Goal: Check status: Check status

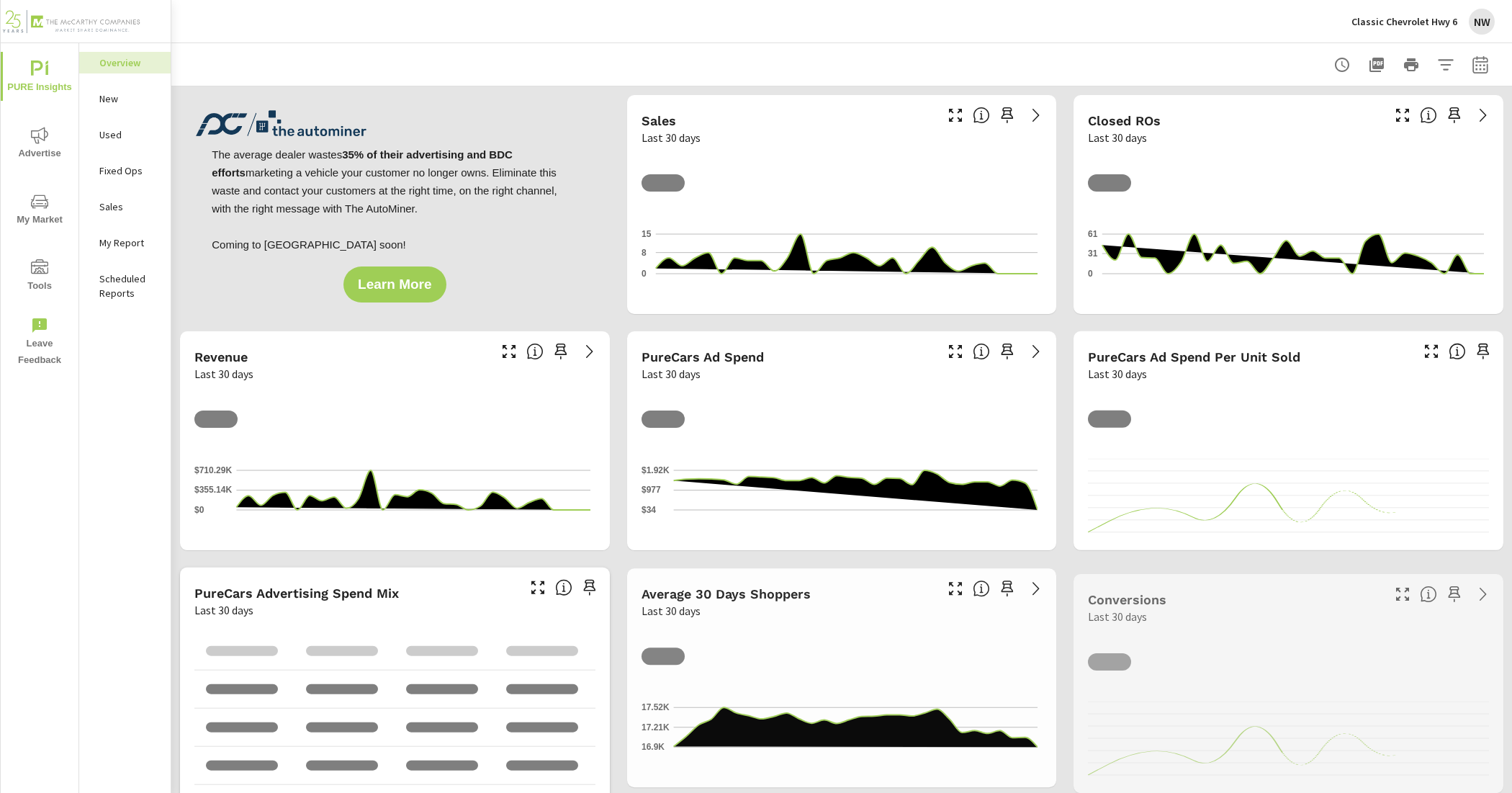
click at [123, 23] on img at bounding box center [71, 22] width 141 height 57
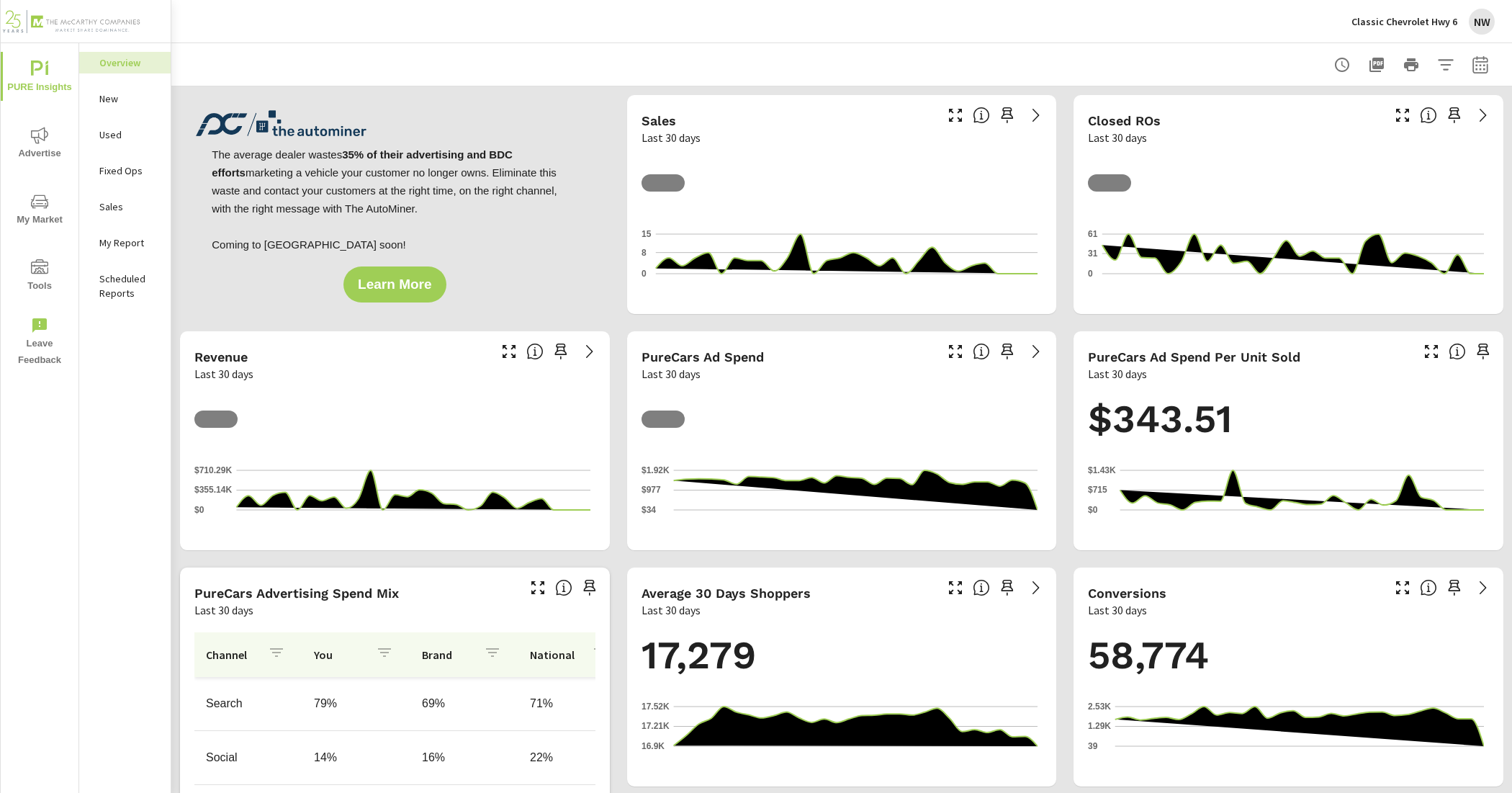
click at [99, 15] on img at bounding box center [71, 22] width 141 height 57
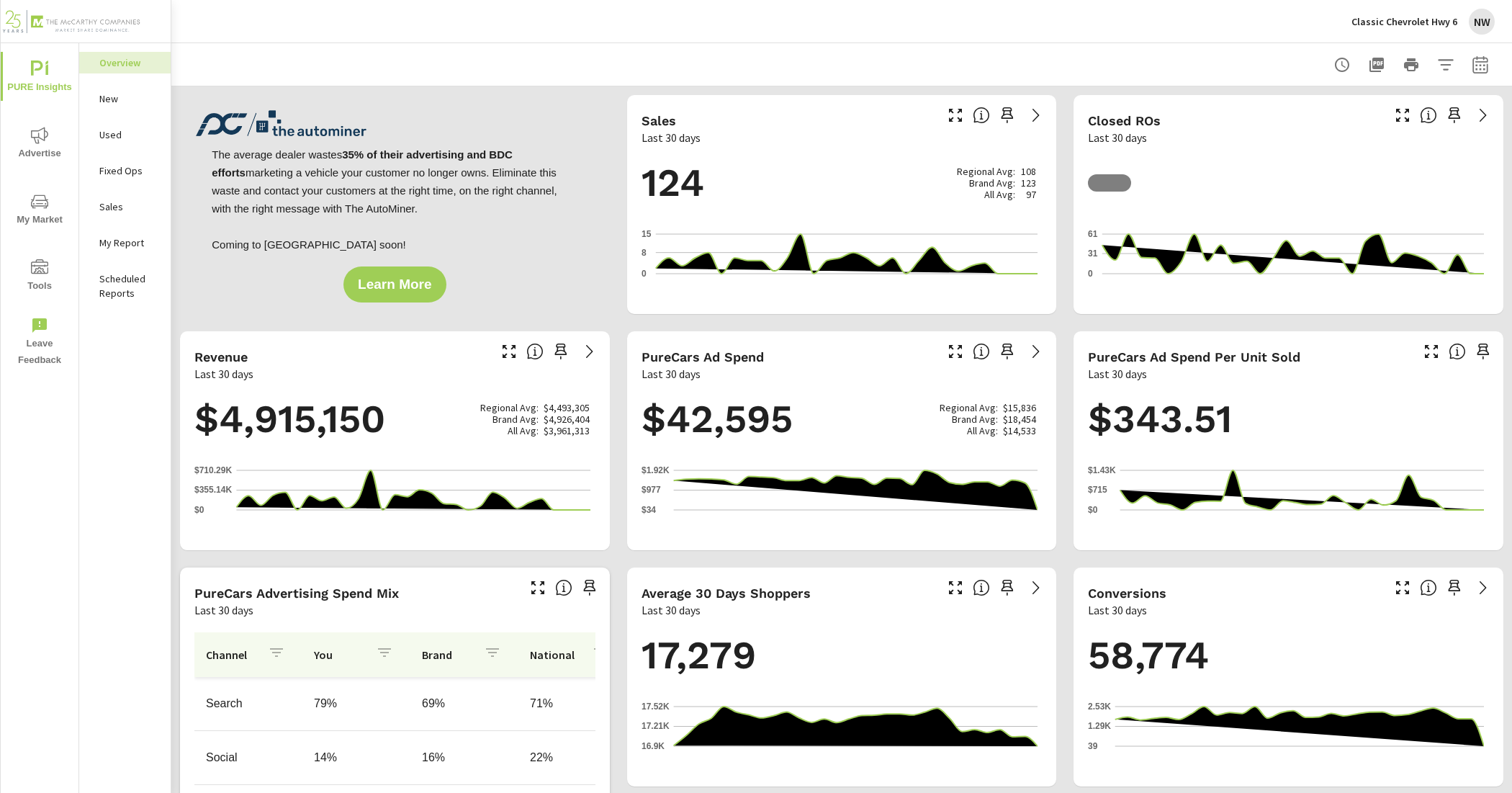
click at [28, 18] on img at bounding box center [71, 22] width 141 height 57
click at [1488, 19] on div "NW" at bounding box center [1482, 22] width 26 height 26
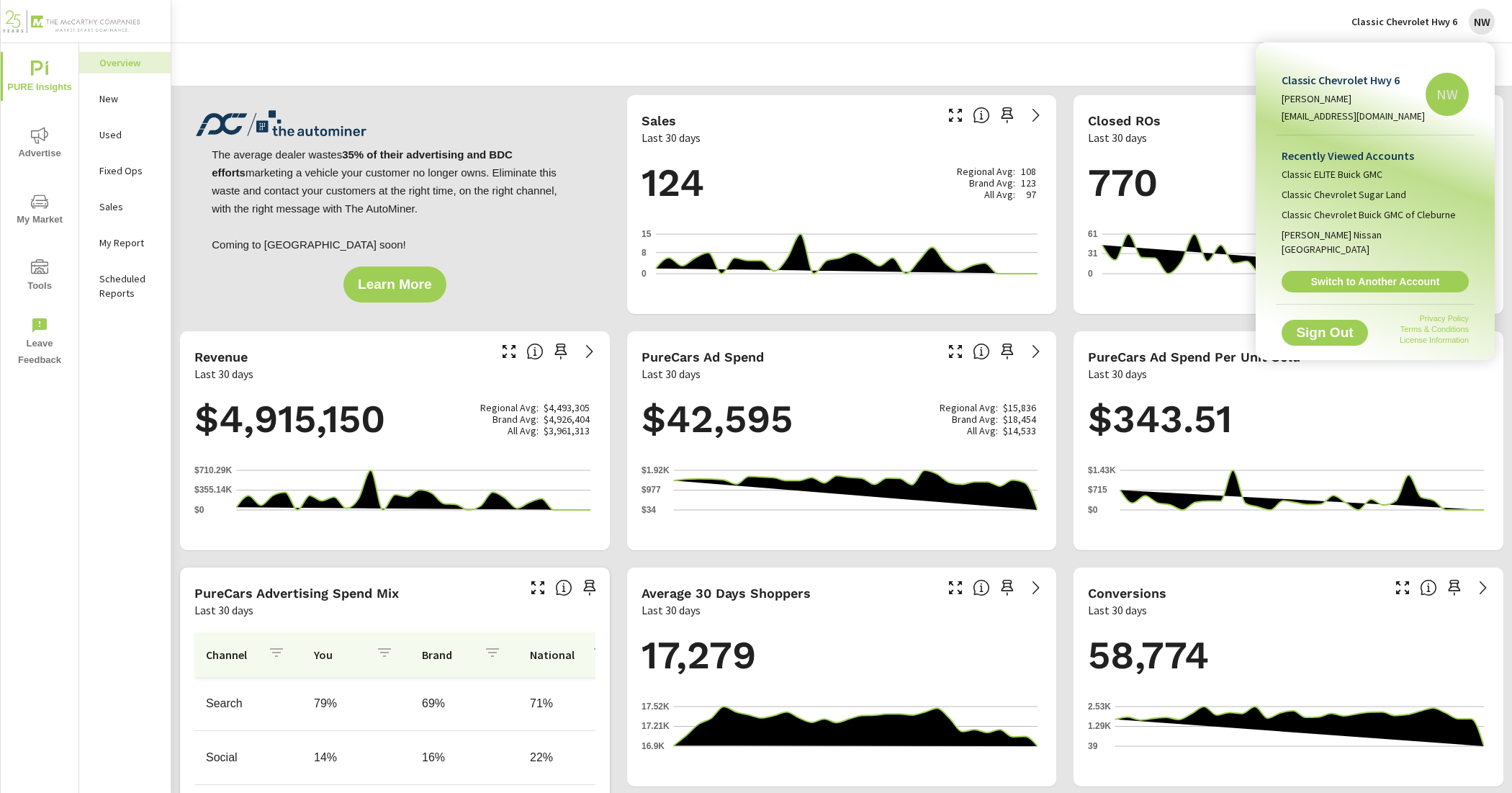
click at [1161, 49] on div at bounding box center [756, 396] width 1512 height 793
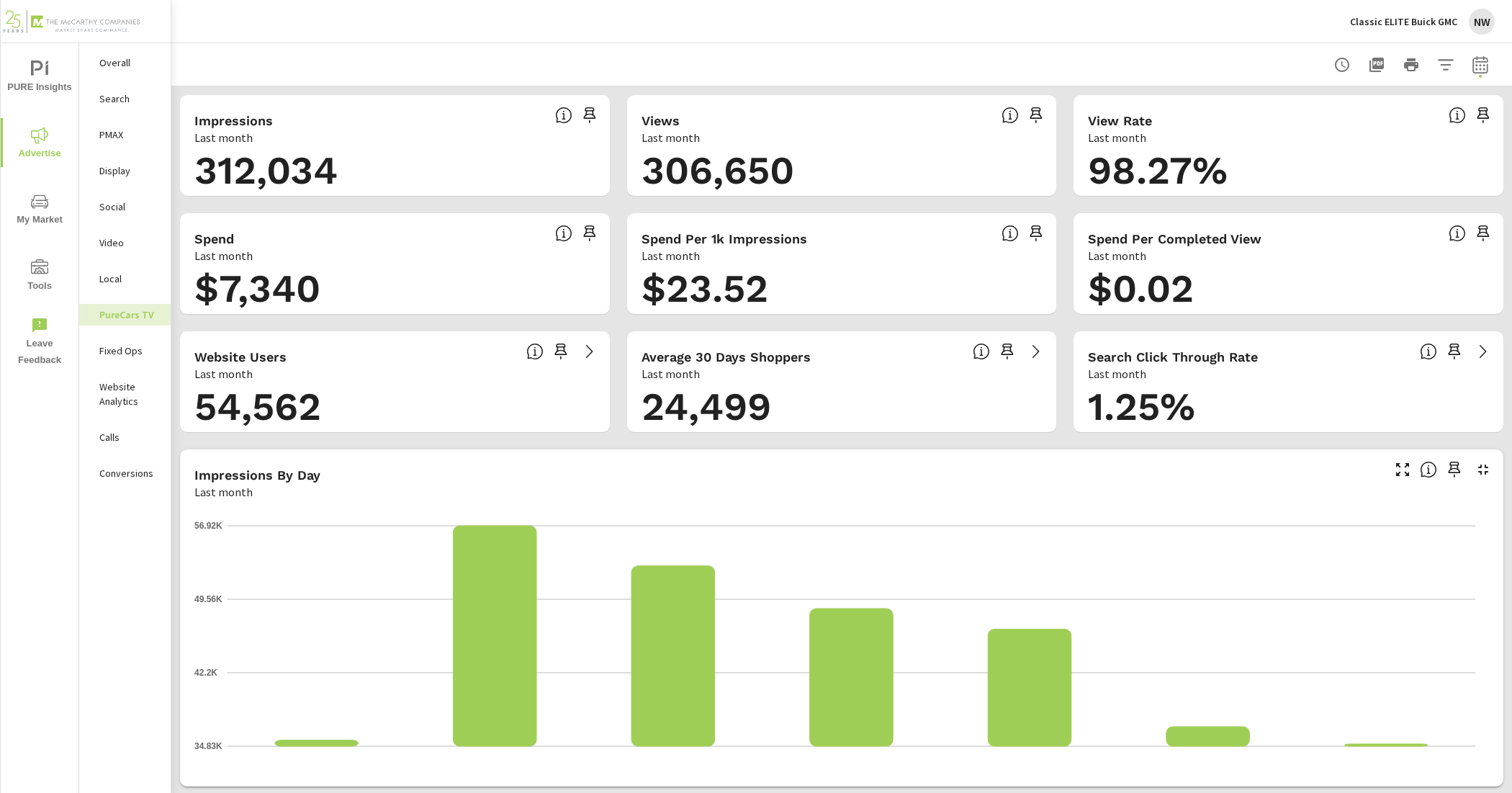
scroll to position [180, 0]
